Goal: Information Seeking & Learning: Learn about a topic

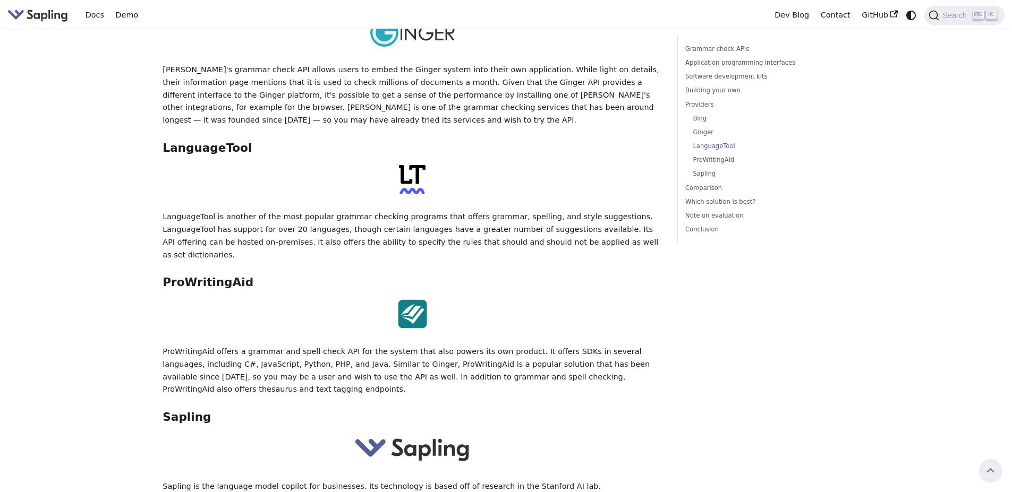
scroll to position [1765, 0]
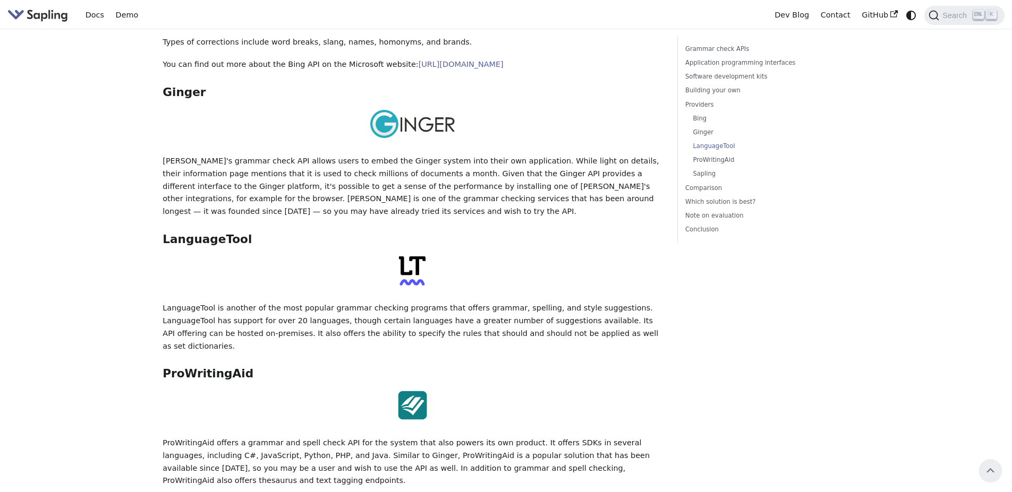
click at [269, 437] on p "ProWritingAid offers a grammar and spell check API for the system that also pow…" at bounding box center [412, 462] width 499 height 50
drag, startPoint x: 164, startPoint y: 295, endPoint x: 244, endPoint y: 298, distance: 80.8
click at [244, 367] on h3 "ProWritingAid ​" at bounding box center [412, 374] width 499 height 14
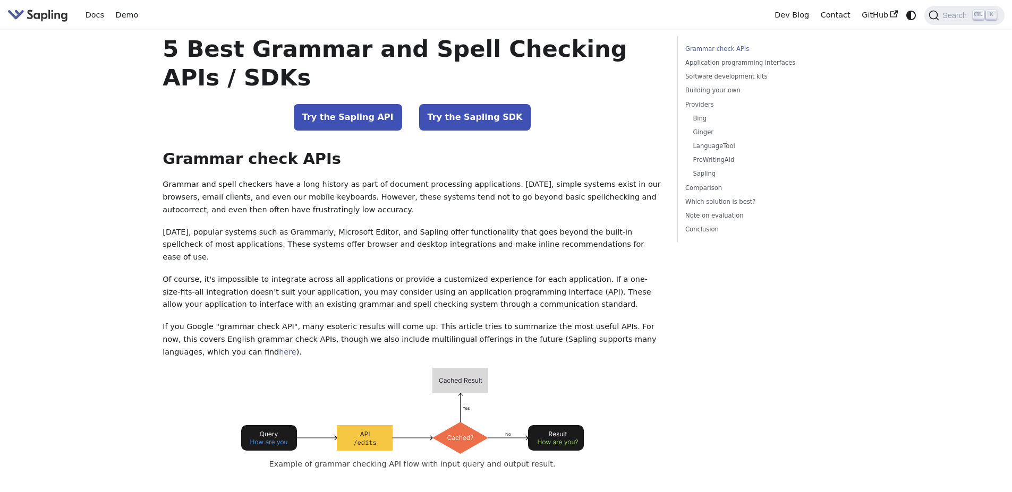
scroll to position [0, 0]
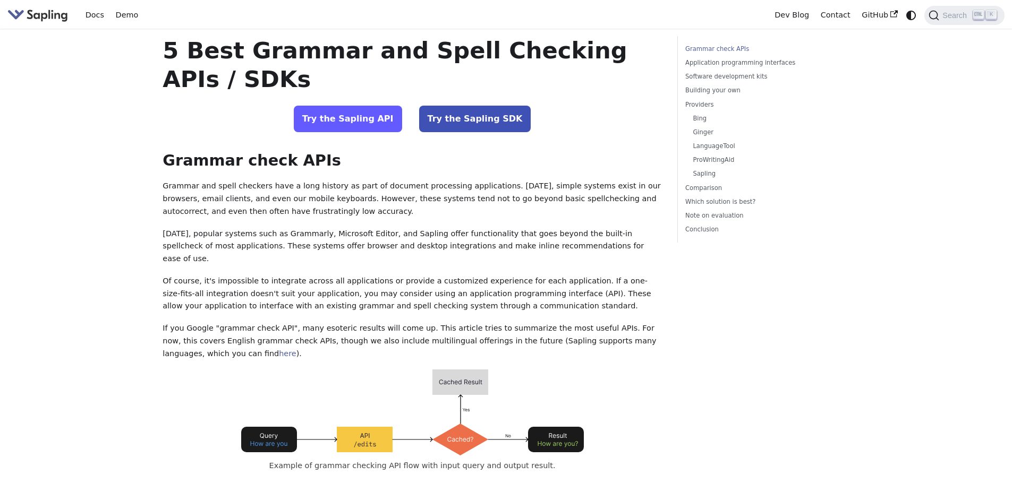
click at [354, 118] on link "Try the Sapling API" at bounding box center [348, 119] width 108 height 27
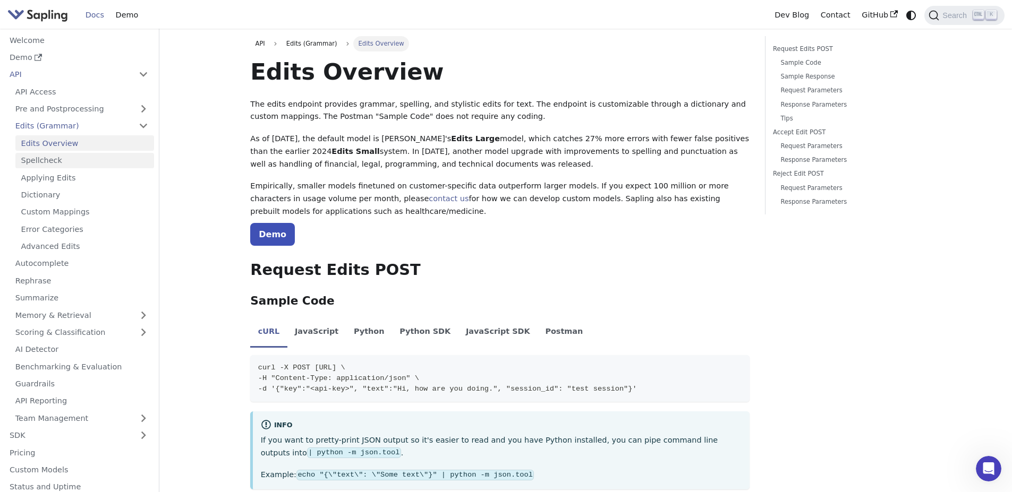
click at [42, 162] on link "Spellcheck" at bounding box center [84, 160] width 139 height 15
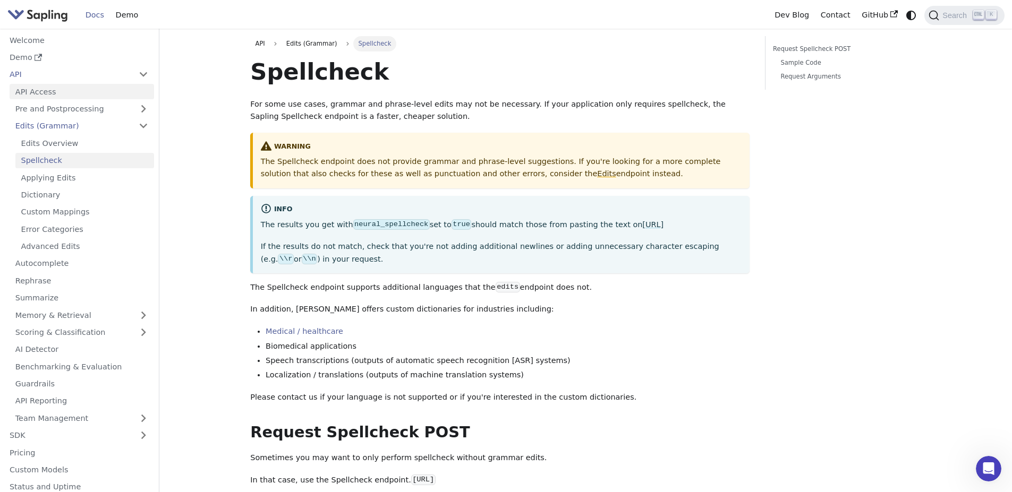
click at [41, 94] on link "API Access" at bounding box center [82, 91] width 145 height 15
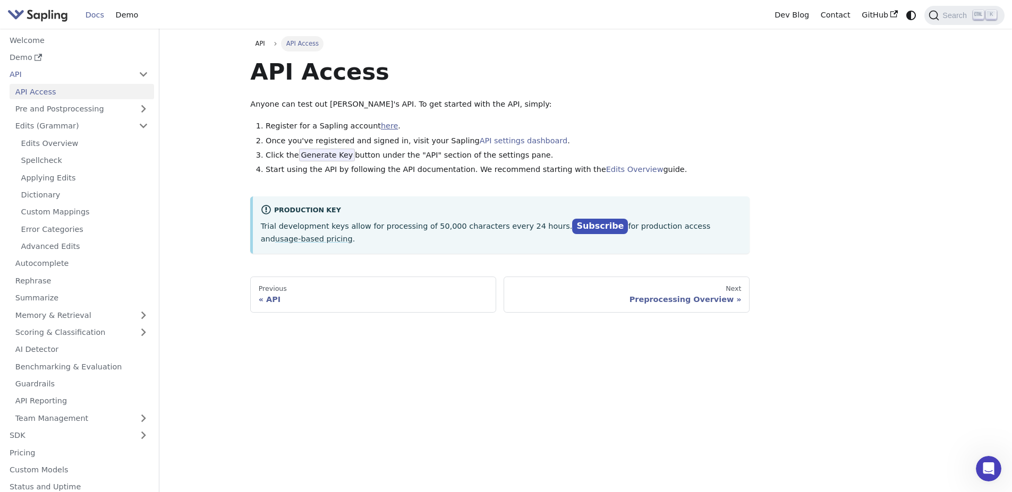
click at [381, 127] on link "here" at bounding box center [389, 126] width 17 height 9
